Goal: Transaction & Acquisition: Purchase product/service

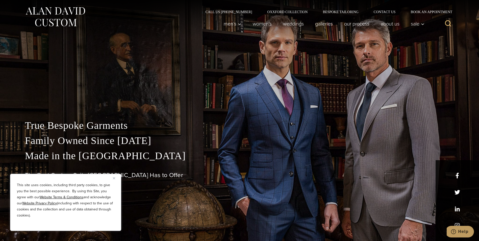
click at [117, 178] on button "Close" at bounding box center [116, 178] width 6 height 6
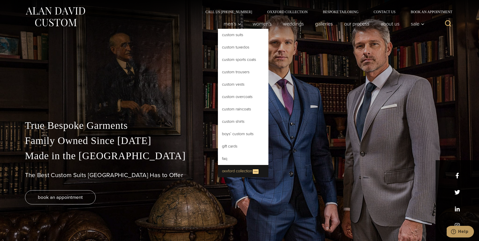
click at [245, 170] on link "Oxxford Collection New" at bounding box center [243, 171] width 51 height 12
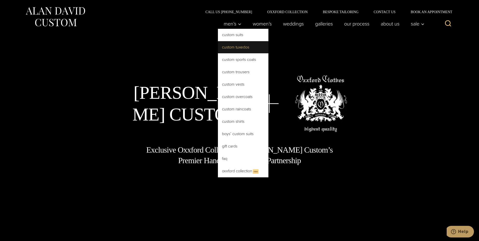
click at [229, 44] on link "Custom Tuxedos" at bounding box center [243, 47] width 51 height 12
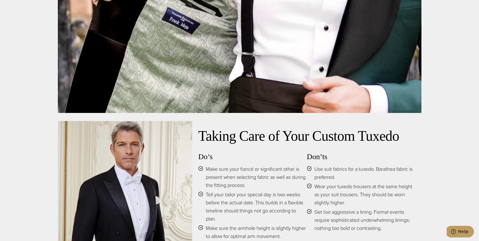
scroll to position [2452, 0]
